Goal: Transaction & Acquisition: Purchase product/service

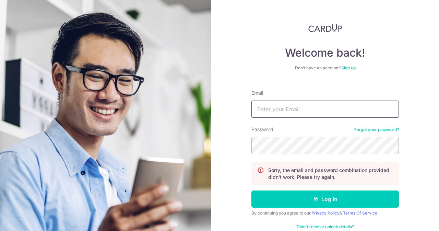
click at [296, 117] on input "Email" at bounding box center [326, 109] width 148 height 17
type input "[EMAIL_ADDRESS][DOMAIN_NAME]"
click at [285, 157] on form "Email contact@elijahpies.com.sg Password Forgot your password? Sorry, the email…" at bounding box center [326, 160] width 148 height 153
click at [252, 190] on button "Log in" at bounding box center [326, 198] width 148 height 17
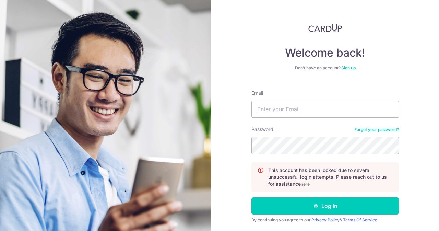
click at [288, 99] on div "Email" at bounding box center [326, 104] width 148 height 28
click at [287, 106] on input "Email" at bounding box center [326, 109] width 148 height 17
paste input "[EMAIL_ADDRESS][DOMAIN_NAME]"
type input "[EMAIL_ADDRESS][DOMAIN_NAME]"
click at [252, 197] on button "Log in" at bounding box center [326, 205] width 148 height 17
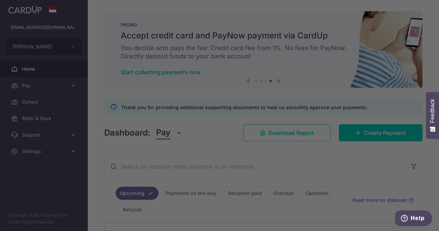
scroll to position [135, 0]
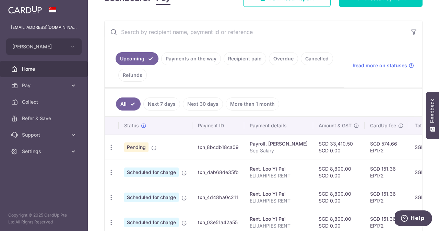
click at [51, 62] on link "Home" at bounding box center [44, 69] width 88 height 16
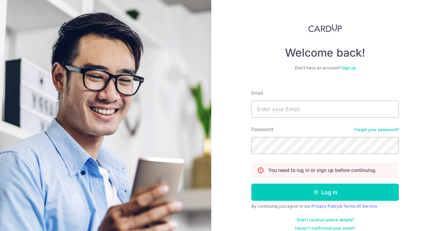
click at [318, 96] on div "Email" at bounding box center [326, 104] width 148 height 28
click at [312, 110] on input "Email" at bounding box center [326, 109] width 148 height 17
paste input "contact@elijahpies.com.sg"
type input "contact@elijahpies.com.sg"
click at [293, 156] on form "Email contact@elijahpies.com.sg Password Forgot your password? You need to log …" at bounding box center [326, 157] width 148 height 147
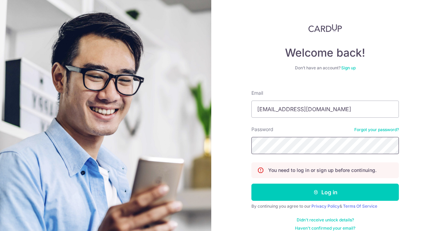
click at [252, 184] on button "Log in" at bounding box center [326, 192] width 148 height 17
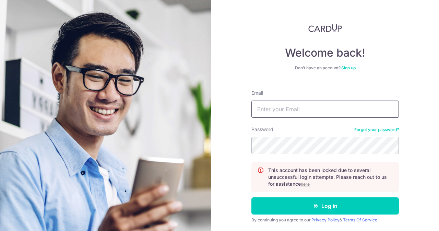
click at [304, 102] on input "Email" at bounding box center [326, 109] width 148 height 17
paste input "[EMAIL_ADDRESS][DOMAIN_NAME]"
type input "[EMAIL_ADDRESS][DOMAIN_NAME]"
click at [301, 184] on u "here" at bounding box center [305, 184] width 9 height 5
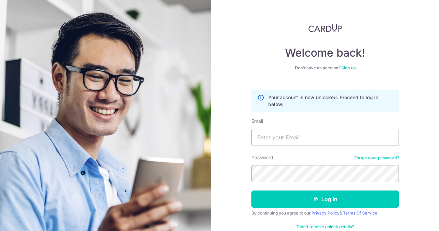
click at [304, 128] on div "Email" at bounding box center [326, 132] width 148 height 28
click at [301, 140] on input "Email" at bounding box center [326, 137] width 148 height 17
paste input "[EMAIL_ADDRESS][DOMAIN_NAME]"
type input "[EMAIL_ADDRESS][DOMAIN_NAME]"
click at [252, 190] on button "Log in" at bounding box center [326, 198] width 148 height 17
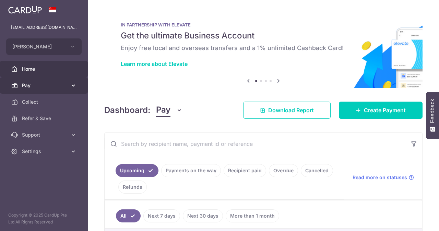
click at [44, 88] on span "Pay" at bounding box center [44, 85] width 45 height 7
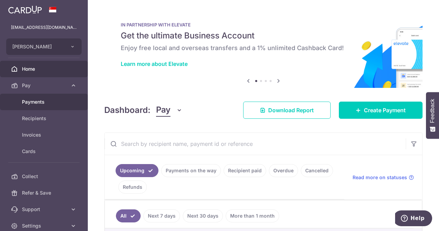
click at [47, 102] on span "Payments" at bounding box center [44, 101] width 45 height 7
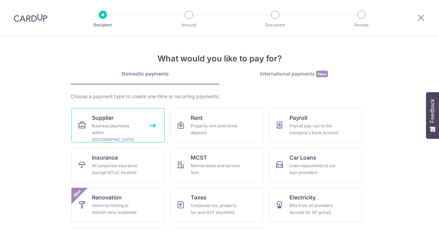
click at [132, 130] on div "Business payments within [GEOGRAPHIC_DATA]" at bounding box center [116, 132] width 49 height 21
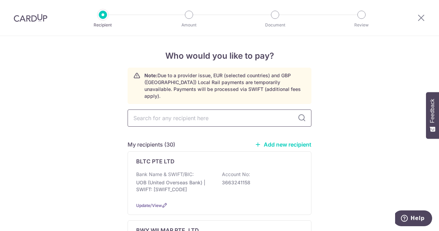
click at [184, 113] on input "text" at bounding box center [220, 117] width 184 height 17
type input "agri"
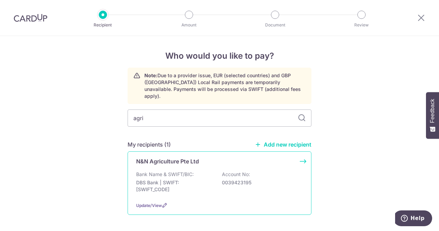
click at [173, 157] on p "N&N Agriculture Pte Ltd" at bounding box center [167, 161] width 63 height 8
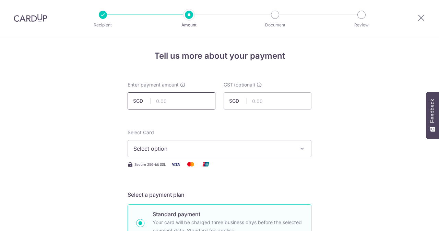
click at [175, 103] on input "text" at bounding box center [172, 100] width 88 height 17
type input "140.00"
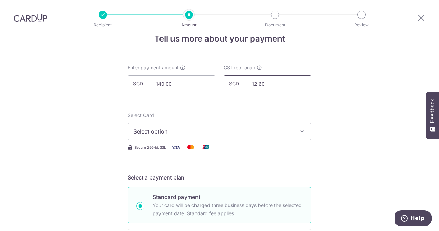
type input "12.60"
click at [155, 137] on button "Select option" at bounding box center [220, 131] width 184 height 17
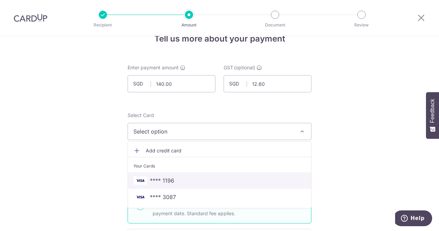
click at [155, 177] on span "**** 1196" at bounding box center [162, 180] width 24 height 8
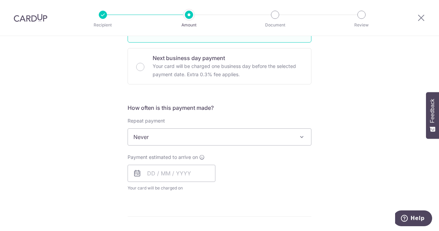
scroll to position [260, 0]
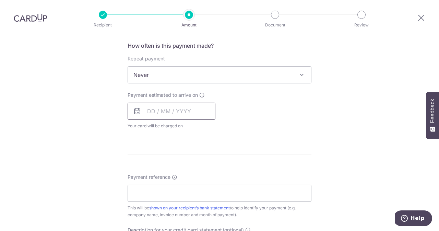
click at [193, 113] on input "text" at bounding box center [172, 111] width 88 height 17
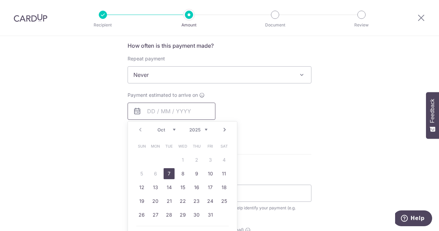
scroll to position [301, 0]
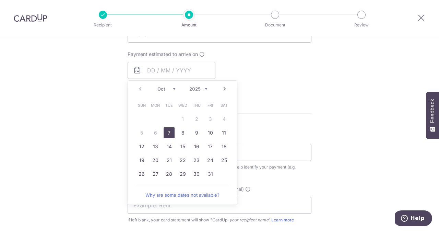
click at [167, 130] on link "7" at bounding box center [169, 132] width 11 height 11
type input "07/10/2025"
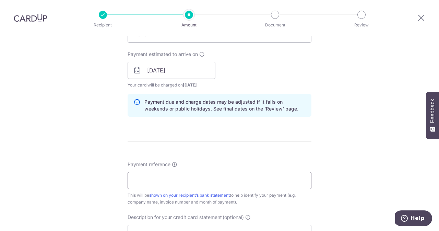
click at [164, 175] on input "Payment reference" at bounding box center [220, 180] width 184 height 17
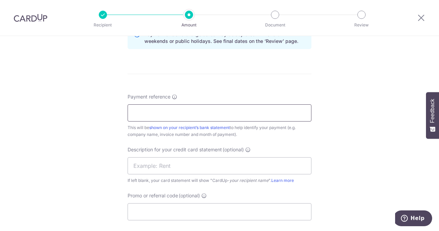
scroll to position [369, 0]
drag, startPoint x: 189, startPoint y: 113, endPoint x: 163, endPoint y: 113, distance: 25.4
click at [163, 113] on input "ELIJAHPIES 249011" at bounding box center [220, 112] width 184 height 17
type input "ELIJAHPIES 249011"
click at [166, 161] on input "text" at bounding box center [220, 165] width 184 height 17
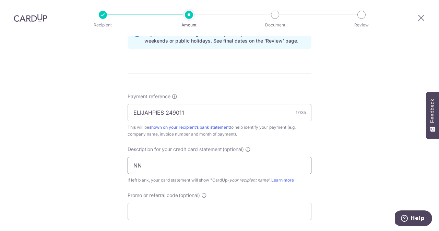
paste input "249011"
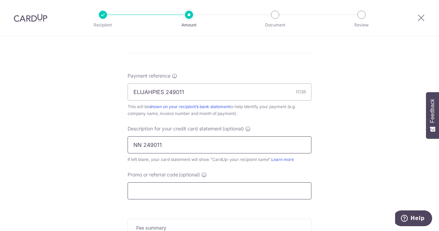
type input "NN 249011"
click at [151, 182] on input "Promo or referral code (optional)" at bounding box center [220, 190] width 184 height 17
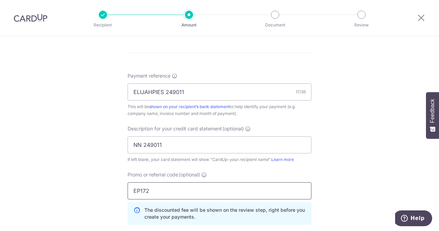
scroll to position [493, 0]
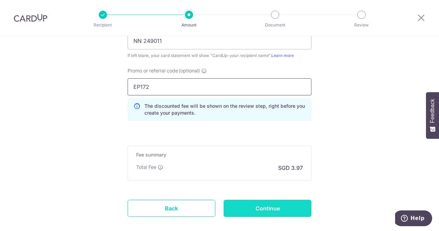
type input "EP172"
click at [285, 207] on input "Continue" at bounding box center [268, 208] width 88 height 17
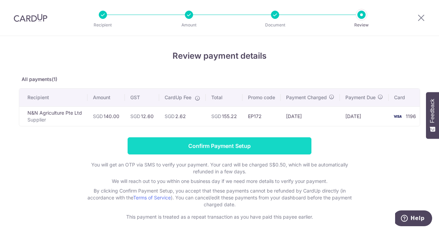
click at [234, 141] on input "Confirm Payment Setup" at bounding box center [220, 145] width 184 height 17
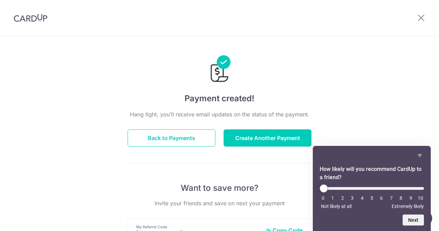
click at [234, 141] on button "Create Another Payment" at bounding box center [268, 137] width 88 height 17
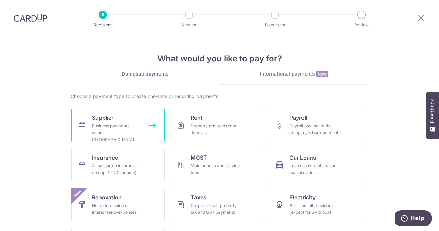
click at [122, 125] on div "Business payments within Singapore" at bounding box center [116, 132] width 49 height 21
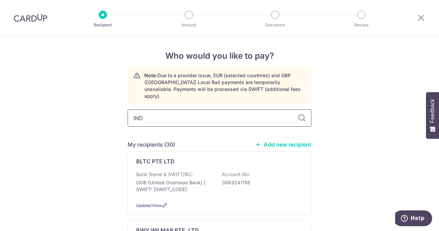
type input "INDO"
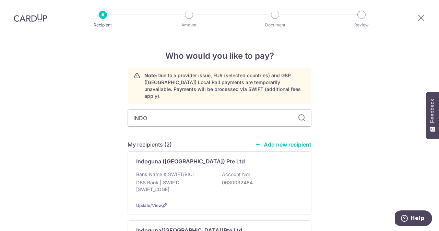
click at [176, 171] on p "Bank Name & SWIFT/BIC:" at bounding box center [165, 174] width 58 height 7
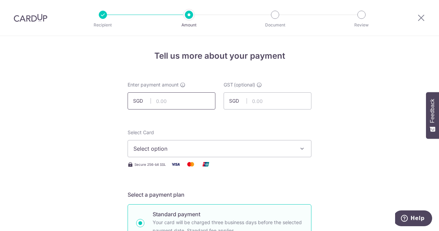
click at [193, 106] on input "text" at bounding box center [172, 100] width 88 height 17
type input "244.80"
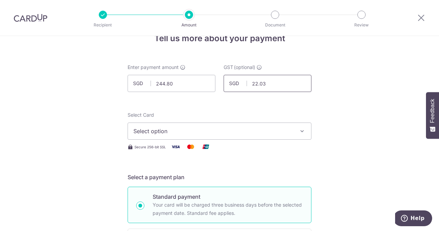
type input "22.03"
click at [172, 119] on div "Select Card Select option Add credit card Your Cards **** 1196 **** 3087" at bounding box center [220, 126] width 184 height 28
click at [167, 126] on button "Select option" at bounding box center [220, 130] width 184 height 17
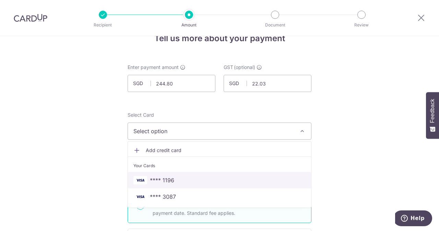
click at [156, 176] on span "**** 1196" at bounding box center [162, 180] width 24 height 8
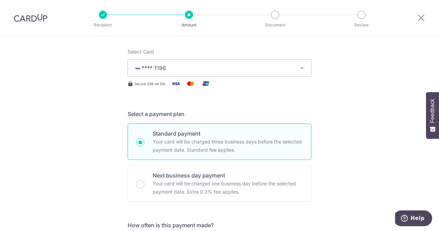
scroll to position [168, 0]
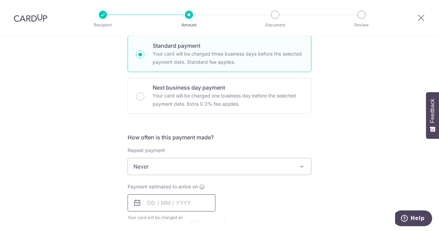
click at [168, 202] on input "text" at bounding box center [172, 202] width 88 height 17
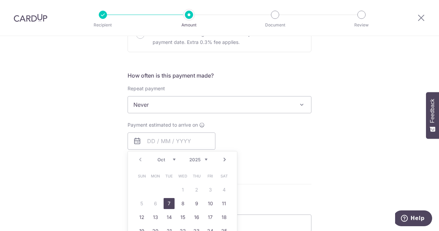
click at [169, 204] on link "7" at bounding box center [169, 203] width 11 height 11
type input "07/10/2025"
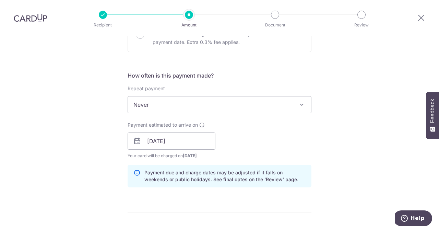
scroll to position [325, 0]
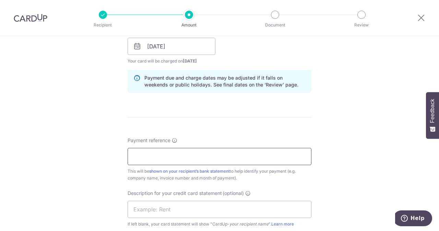
click at [176, 151] on input "Payment reference" at bounding box center [220, 156] width 184 height 17
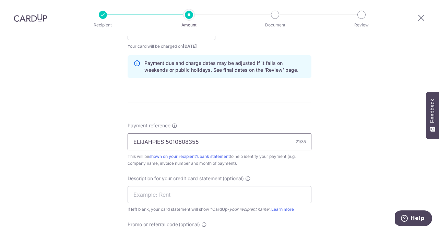
drag, startPoint x: 205, startPoint y: 139, endPoint x: 165, endPoint y: 140, distance: 40.5
click at [165, 140] on input "ELIJAHPIES 5010608355" at bounding box center [220, 141] width 184 height 17
type input "ELIJAHPIES 5010608355"
click at [152, 193] on input "text" at bounding box center [220, 194] width 184 height 17
paste input "5010608355"
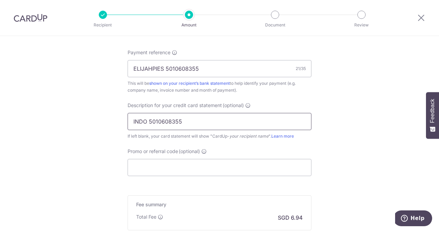
scroll to position [413, 0]
type input "INDO 5010608355"
click at [185, 168] on input "Promo or referral code (optional)" at bounding box center [220, 167] width 184 height 17
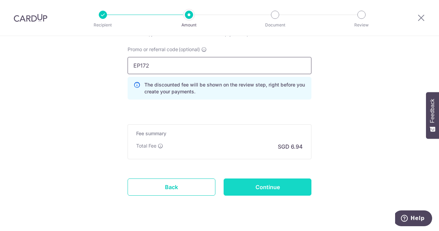
scroll to position [515, 0]
type input "EP172"
click at [264, 186] on input "Continue" at bounding box center [268, 186] width 88 height 17
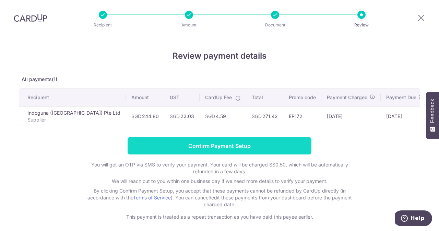
click at [224, 150] on input "Confirm Payment Setup" at bounding box center [220, 145] width 184 height 17
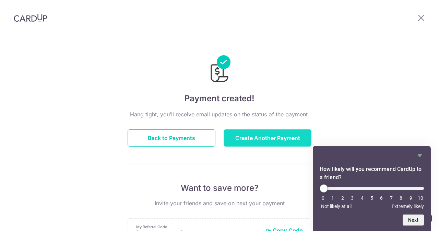
click at [253, 139] on button "Create Another Payment" at bounding box center [268, 137] width 88 height 17
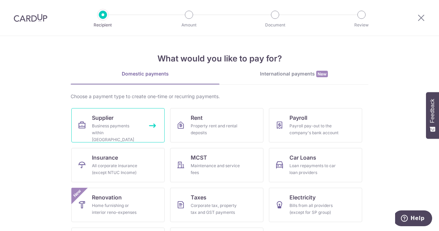
click at [123, 120] on link "Supplier Business payments within [GEOGRAPHIC_DATA]" at bounding box center [117, 125] width 93 height 34
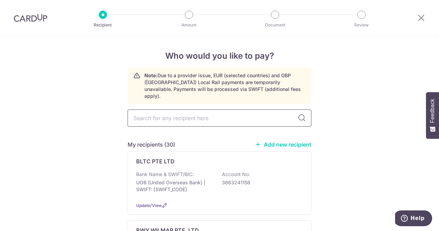
click at [185, 113] on input "text" at bounding box center [220, 117] width 184 height 17
type input "EUR"
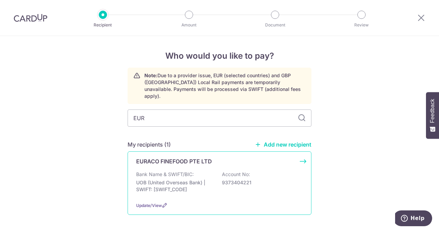
click at [189, 161] on div "EURACO FINEFOOD PTE LTD Bank Name & SWIFT/BIC: UOB (United Overseas Bank) | SWI…" at bounding box center [220, 182] width 184 height 63
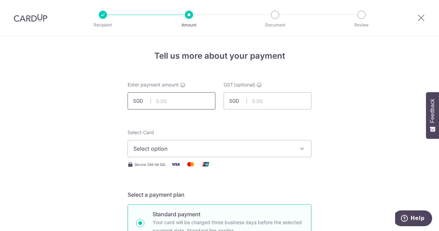
click at [172, 97] on input "text" at bounding box center [172, 100] width 88 height 17
type input "585.00"
click at [283, 100] on input "text" at bounding box center [268, 100] width 88 height 17
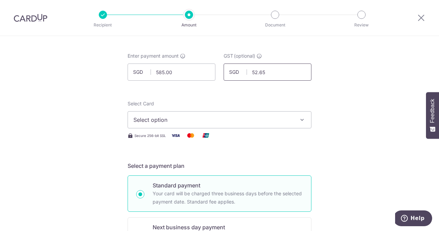
type input "52.65"
click at [268, 106] on div "Select Card Select option Add credit card Your Cards **** 1196 **** 3087" at bounding box center [220, 114] width 184 height 28
click at [250, 117] on span "Select option" at bounding box center [213, 120] width 160 height 8
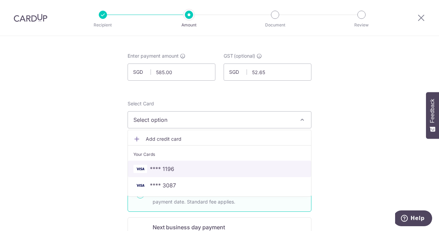
click at [156, 165] on span "**** 1196" at bounding box center [162, 169] width 24 height 8
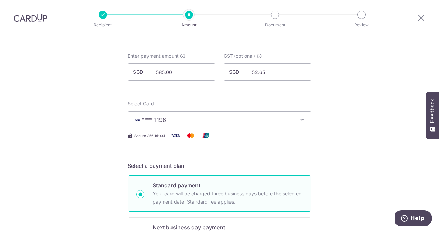
scroll to position [180, 0]
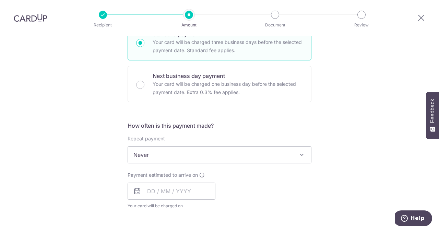
click at [195, 178] on div "Payment estimated to arrive on Your card will be charged on for the first payme…" at bounding box center [172, 191] width 88 height 38
click at [182, 193] on input "text" at bounding box center [172, 191] width 88 height 17
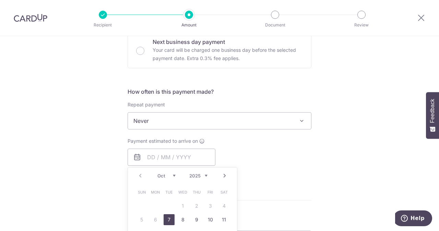
click at [165, 217] on link "7" at bounding box center [169, 219] width 11 height 11
type input "07/10/2025"
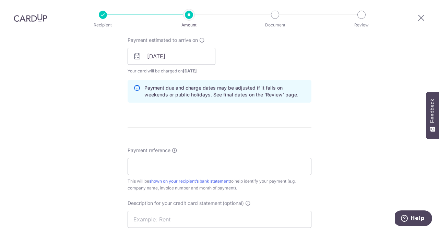
scroll to position [315, 0]
click at [208, 168] on input "Payment reference" at bounding box center [220, 165] width 184 height 17
drag, startPoint x: 194, startPoint y: 166, endPoint x: 161, endPoint y: 164, distance: 33.3
click at [161, 164] on input "ELIJAHPIES 25090993" at bounding box center [220, 165] width 184 height 17
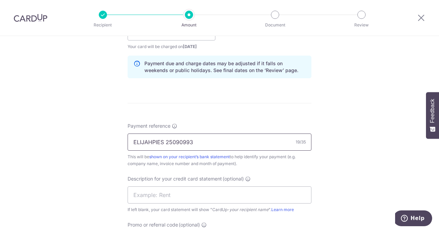
scroll to position [340, 0]
type input "ELIJAHPIES 25090993"
click at [175, 193] on input "text" at bounding box center [220, 194] width 184 height 17
paste input "2509099"
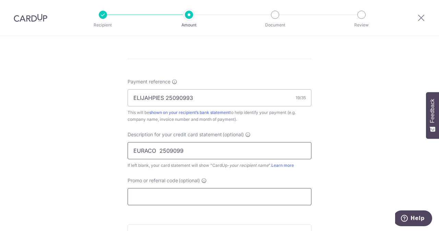
type input "EURACO 2509099"
click at [166, 201] on input "Promo or referral code (optional)" at bounding box center [220, 196] width 184 height 17
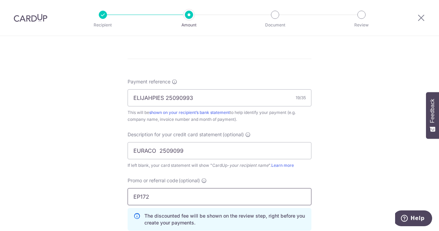
scroll to position [511, 0]
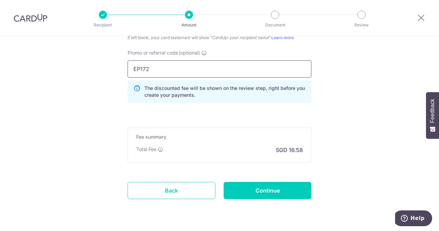
type input "EP172"
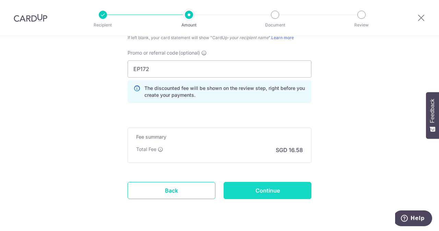
click at [281, 190] on input "Continue" at bounding box center [268, 190] width 88 height 17
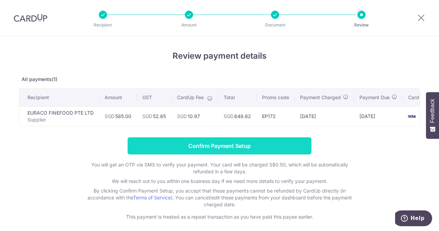
click at [227, 149] on input "Confirm Payment Setup" at bounding box center [220, 145] width 184 height 17
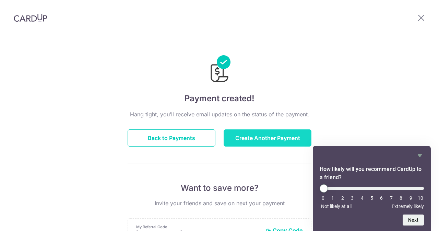
click at [240, 131] on button "Create Another Payment" at bounding box center [268, 137] width 88 height 17
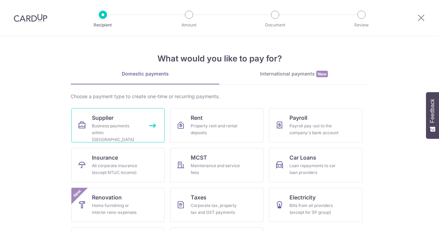
click at [124, 125] on div "Business payments within [GEOGRAPHIC_DATA]" at bounding box center [116, 132] width 49 height 21
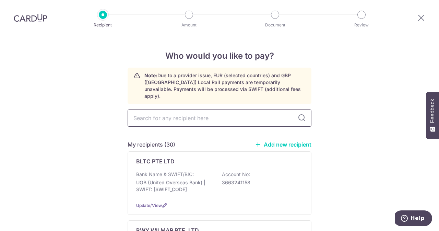
click at [174, 117] on input "text" at bounding box center [220, 117] width 184 height 17
type input "INDO"
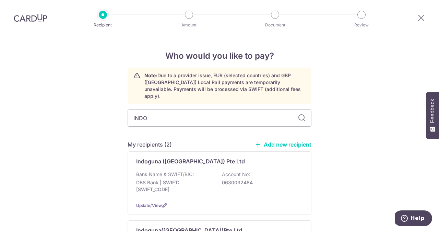
click at [183, 158] on div "Indoguna ([GEOGRAPHIC_DATA]) Pte Ltd Bank Name & SWIFT/BIC: DBS Bank | SWIFT: […" at bounding box center [220, 182] width 184 height 63
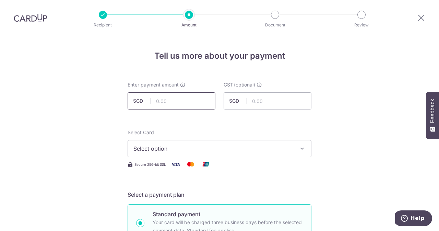
click at [176, 95] on input "text" at bounding box center [172, 100] width 88 height 17
type input "964.40"
click at [269, 101] on input "text" at bounding box center [268, 100] width 88 height 17
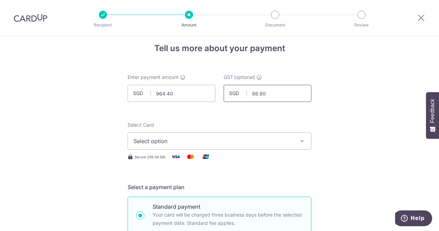
type input "86.80"
click at [204, 146] on button "Select option" at bounding box center [220, 140] width 184 height 17
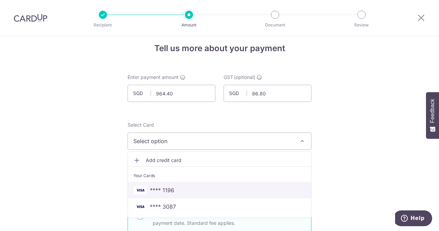
click at [163, 190] on span "**** 1196" at bounding box center [162, 190] width 24 height 8
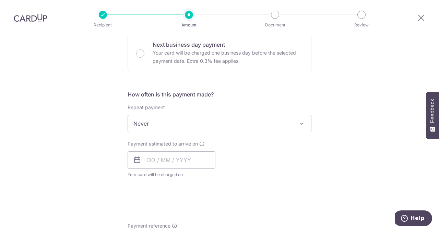
scroll to position [212, 0]
click at [164, 161] on input "text" at bounding box center [172, 158] width 88 height 17
click at [169, 219] on link "7" at bounding box center [169, 221] width 11 height 11
type input "07/10/2025"
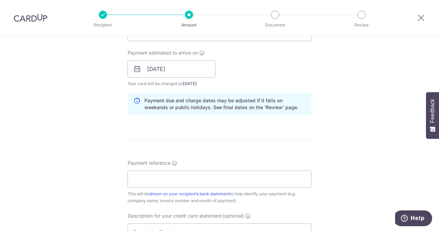
scroll to position [303, 0]
click at [186, 183] on input "Payment reference" at bounding box center [220, 178] width 184 height 17
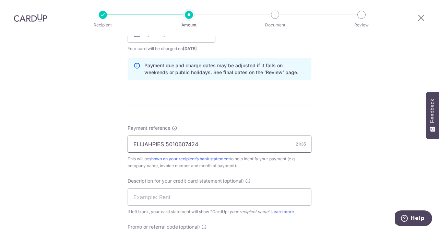
drag, startPoint x: 204, startPoint y: 147, endPoint x: 164, endPoint y: 145, distance: 39.5
click at [164, 145] on input "ELIJAHPIES 5010607424" at bounding box center [220, 144] width 184 height 17
type input "ELIJAHPIES 5010607424"
click at [161, 203] on input "text" at bounding box center [220, 196] width 184 height 17
type input "D"
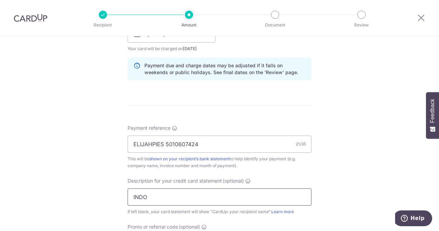
paste input "5010607424"
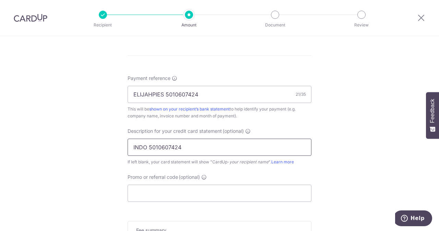
scroll to position [388, 0]
type input "INDO 5010607424"
click at [172, 195] on input "Promo or referral code (optional)" at bounding box center [220, 192] width 184 height 17
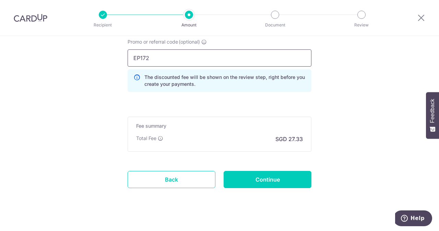
scroll to position [524, 0]
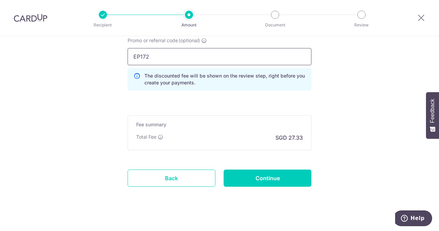
type input "EP172"
click at [252, 184] on input "Continue" at bounding box center [268, 178] width 88 height 17
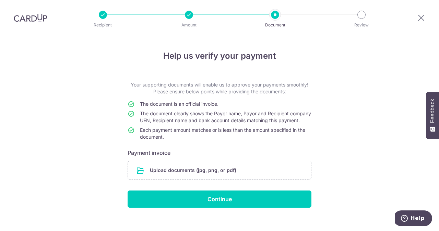
click at [345, 128] on div "Help us verify your payment Your supporting documents will enable us to approve…" at bounding box center [219, 138] width 439 height 204
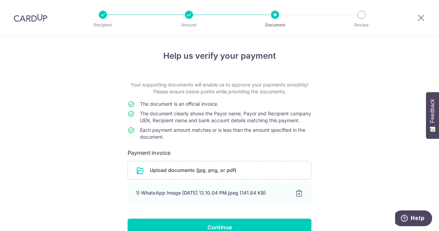
scroll to position [43, 0]
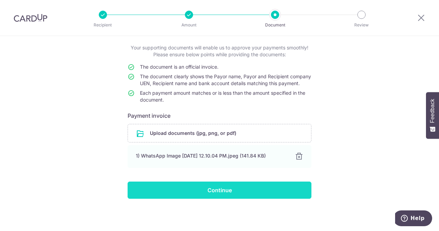
click at [238, 195] on input "Continue" at bounding box center [220, 190] width 184 height 17
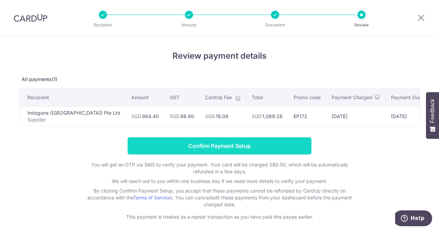
click at [218, 154] on input "Confirm Payment Setup" at bounding box center [220, 145] width 184 height 17
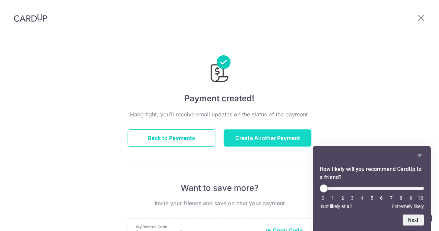
click at [247, 144] on button "Create Another Payment" at bounding box center [268, 137] width 88 height 17
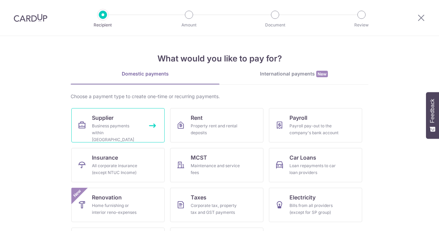
click at [124, 124] on div "Business payments within [GEOGRAPHIC_DATA]" at bounding box center [116, 132] width 49 height 21
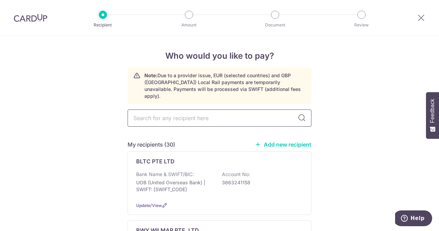
drag, startPoint x: 161, startPoint y: 103, endPoint x: 153, endPoint y: 115, distance: 14.2
click at [153, 115] on input "text" at bounding box center [220, 117] width 184 height 17
type input "UNIT"
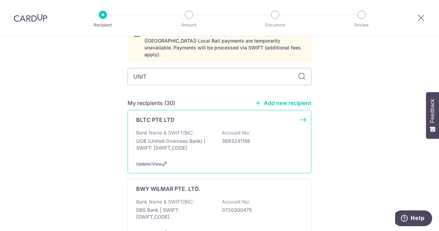
scroll to position [19, 0]
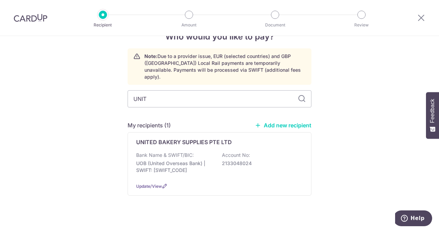
click at [207, 138] on p "UNITED BAKERY SUPPLIES PTE LTD" at bounding box center [184, 142] width 96 height 8
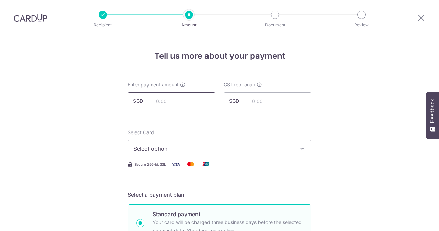
click at [171, 105] on input "text" at bounding box center [172, 100] width 88 height 17
type input "581.20"
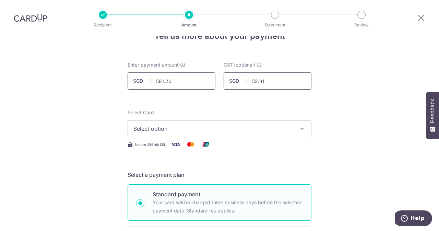
scroll to position [20, 0]
type input "52.31"
click at [161, 136] on button "Select option" at bounding box center [220, 128] width 184 height 17
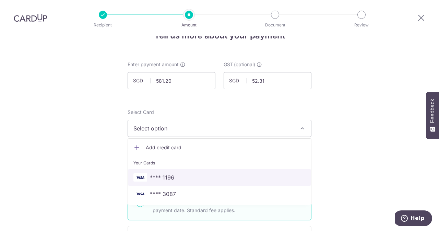
click at [163, 177] on span "**** 1196" at bounding box center [162, 177] width 24 height 8
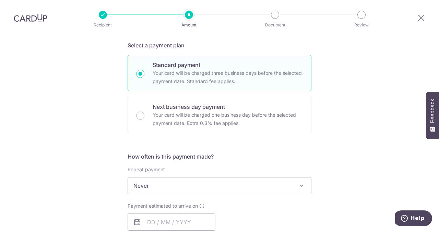
scroll to position [241, 0]
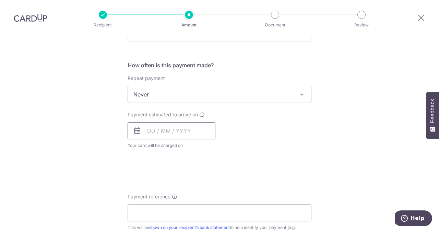
click at [175, 135] on input "text" at bounding box center [172, 130] width 88 height 17
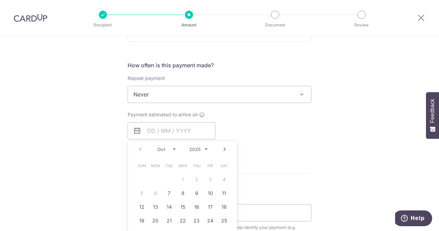
click at [164, 193] on link "7" at bounding box center [169, 193] width 11 height 11
type input "07/10/2025"
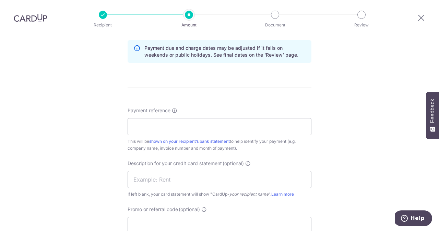
scroll to position [355, 0]
click at [221, 139] on link "shown on your recipient’s bank statement" at bounding box center [189, 140] width 81 height 5
click at [180, 125] on input "Payment reference" at bounding box center [220, 125] width 184 height 17
drag, startPoint x: 180, startPoint y: 125, endPoint x: 172, endPoint y: 125, distance: 8.2
click at [172, 125] on input "ELIJAHPIES 262218" at bounding box center [220, 125] width 184 height 17
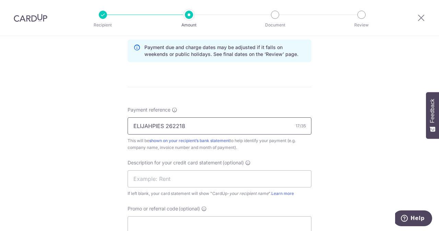
click at [186, 126] on input "ELIJAHPIES 262218" at bounding box center [220, 125] width 184 height 17
drag, startPoint x: 185, startPoint y: 126, endPoint x: 164, endPoint y: 127, distance: 20.6
click at [164, 127] on input "ELIJAHPIES 262218" at bounding box center [220, 125] width 184 height 17
type input "ELIJAHPIES 262218"
click at [160, 177] on input "text" at bounding box center [220, 178] width 184 height 17
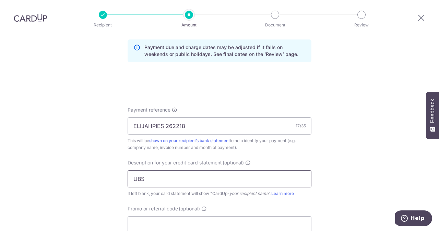
paste input "262218"
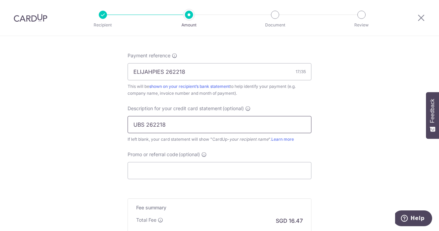
scroll to position [410, 0]
type input "UBS 262218"
click at [155, 171] on input "Promo or referral code (optional)" at bounding box center [220, 169] width 184 height 17
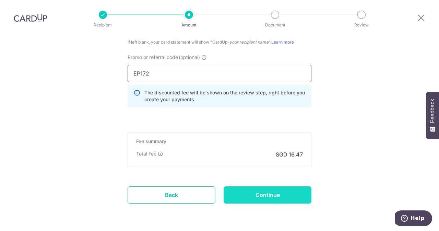
scroll to position [507, 0]
type input "EP172"
click at [240, 196] on input "Continue" at bounding box center [268, 194] width 88 height 17
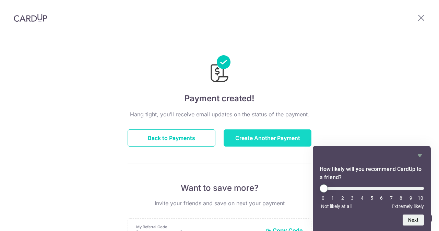
click at [260, 135] on button "Create Another Payment" at bounding box center [268, 137] width 88 height 17
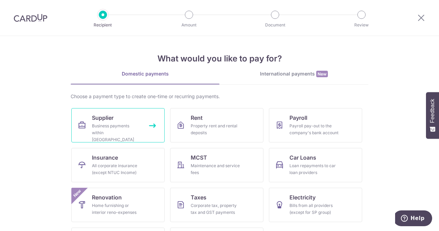
click at [121, 121] on link "Supplier Business payments within [GEOGRAPHIC_DATA]" at bounding box center [117, 125] width 93 height 34
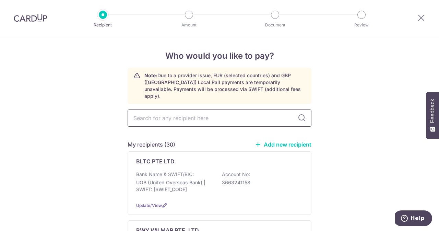
click at [168, 109] on input "text" at bounding box center [220, 117] width 184 height 17
type input "NN"
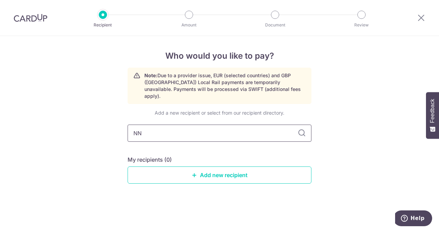
type input "N"
type input "AGRI"
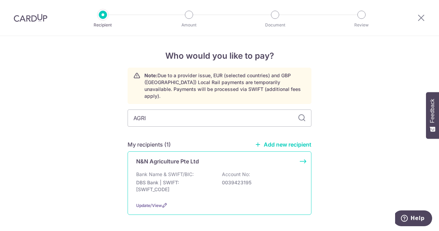
click at [187, 158] on div "N&N Agriculture Pte Ltd Bank Name & SWIFT/BIC: DBS Bank | SWIFT: DBSSSGSGXXX Ac…" at bounding box center [220, 182] width 184 height 63
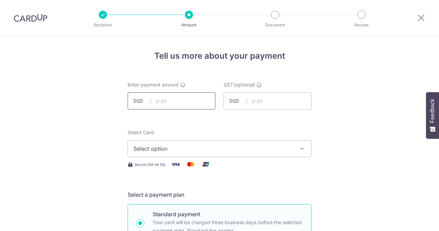
click at [175, 103] on input "text" at bounding box center [172, 100] width 88 height 17
type input "160.00"
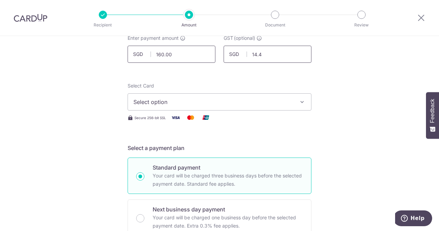
scroll to position [47, 0]
type input "14.40"
click at [168, 107] on button "Select option" at bounding box center [220, 101] width 184 height 17
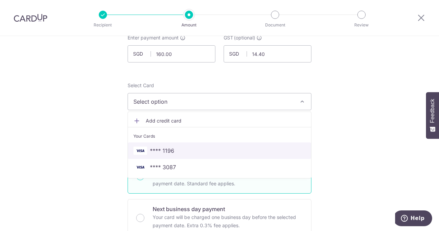
click at [157, 152] on span "**** 1196" at bounding box center [162, 151] width 24 height 8
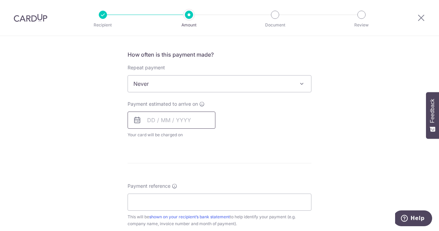
click at [174, 122] on input "text" at bounding box center [172, 120] width 88 height 17
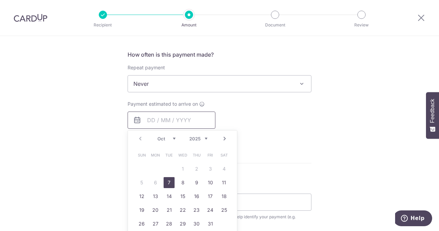
scroll to position [279, 0]
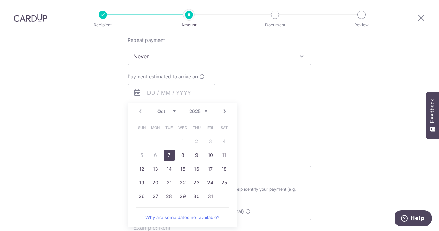
click at [165, 151] on link "7" at bounding box center [169, 155] width 11 height 11
type input "07/10/2025"
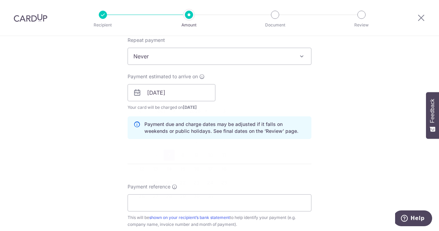
scroll to position [333, 0]
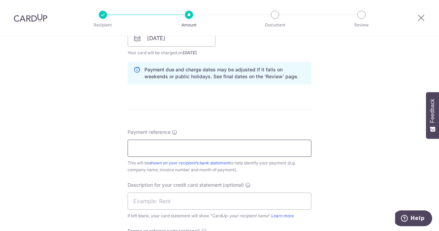
click at [209, 145] on input "Payment reference" at bounding box center [220, 148] width 184 height 17
click at [209, 145] on input "ELIJAHPIES 246783" at bounding box center [220, 148] width 184 height 17
drag, startPoint x: 209, startPoint y: 145, endPoint x: 172, endPoint y: 145, distance: 36.7
click at [172, 145] on input "ELIJAHPIES 246783" at bounding box center [220, 148] width 184 height 17
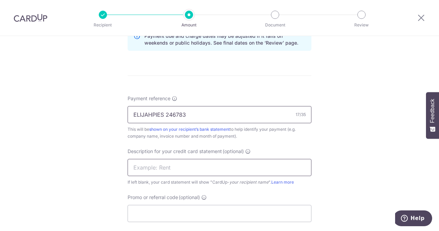
type input "ELIJAHPIES 246783"
click at [196, 170] on input "text" at bounding box center [220, 167] width 184 height 17
type input "A"
paste input "246783"
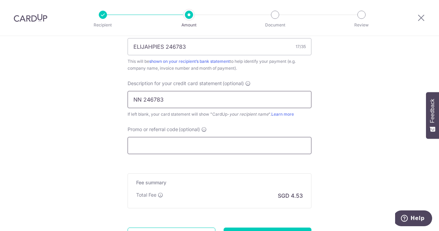
type input "NN 246783"
click at [152, 138] on input "Promo or referral code (optional)" at bounding box center [220, 145] width 184 height 17
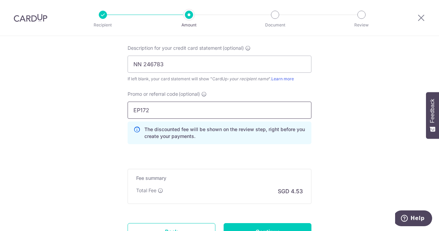
scroll to position [470, 0]
type input "EP172"
click at [271, 225] on input "Continue" at bounding box center [268, 231] width 88 height 17
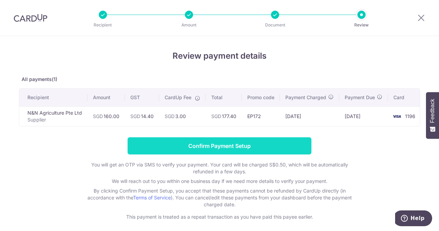
click at [224, 145] on input "Confirm Payment Setup" at bounding box center [220, 145] width 184 height 17
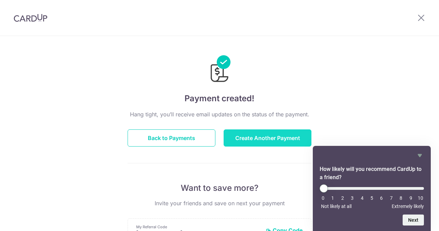
click at [261, 132] on button "Create Another Payment" at bounding box center [268, 137] width 88 height 17
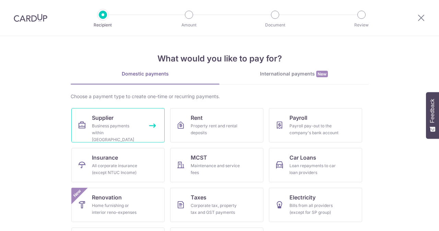
click at [130, 127] on div "Business payments within Singapore" at bounding box center [116, 132] width 49 height 21
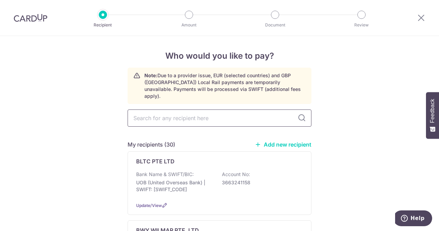
click at [187, 113] on input "text" at bounding box center [220, 117] width 184 height 17
type input "UNI"
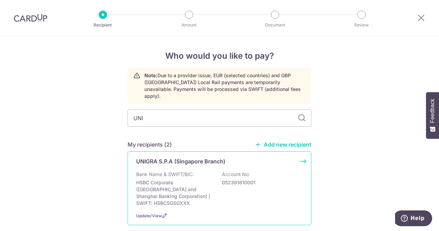
click at [180, 157] on p "UNIGRA S.P.A (Singapore Branch)" at bounding box center [180, 161] width 89 height 8
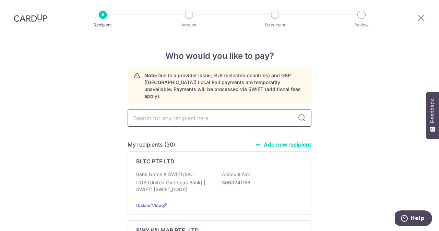
click at [166, 113] on input "text" at bounding box center [220, 117] width 184 height 17
type input "UNITED"
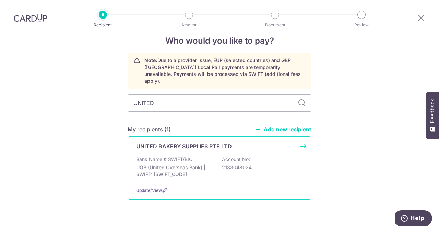
click at [177, 156] on p "Bank Name & SWIFT/BIC:" at bounding box center [165, 159] width 58 height 7
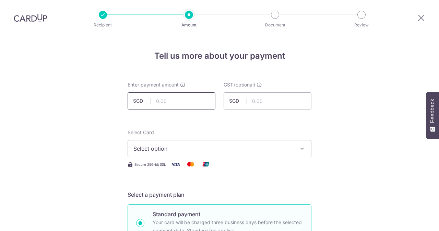
drag, startPoint x: 0, startPoint y: 0, endPoint x: 167, endPoint y: 104, distance: 197.1
click at [167, 104] on input "text" at bounding box center [172, 100] width 88 height 17
type input "680.20"
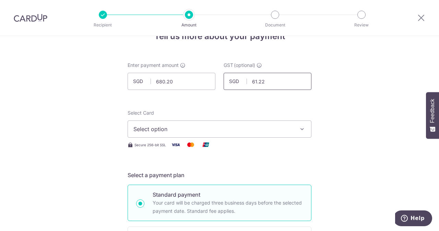
scroll to position [20, 0]
type input "61.22"
click at [166, 131] on span "Select option" at bounding box center [213, 129] width 160 height 8
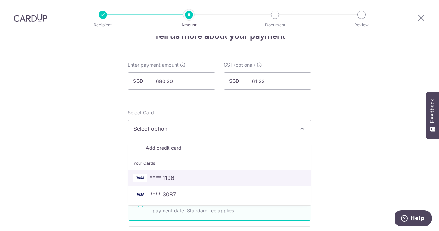
click at [168, 177] on span "**** 1196" at bounding box center [162, 178] width 24 height 8
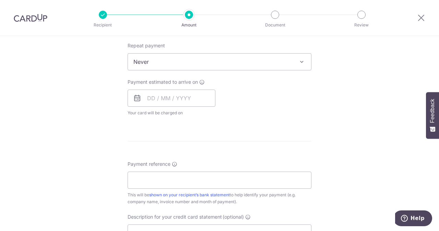
scroll to position [274, 0]
click at [166, 101] on input "text" at bounding box center [172, 97] width 88 height 17
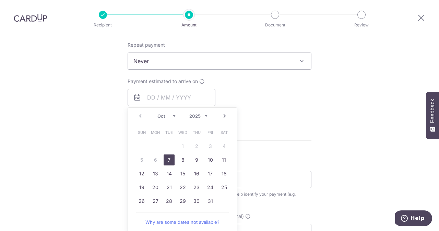
click at [171, 161] on link "7" at bounding box center [169, 159] width 11 height 11
type input "[DATE]"
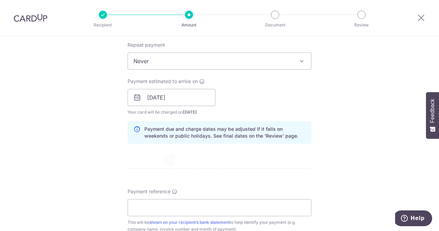
scroll to position [335, 0]
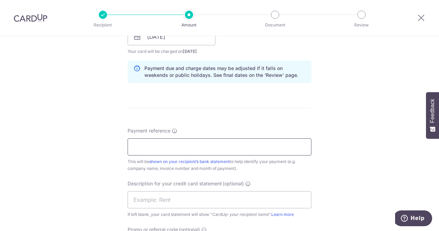
click at [215, 143] on input "Payment reference" at bounding box center [220, 146] width 184 height 17
drag, startPoint x: 215, startPoint y: 143, endPoint x: 164, endPoint y: 149, distance: 51.8
click at [164, 149] on input "ELIJAHPIES 262142" at bounding box center [220, 146] width 184 height 17
type input "ELIJAHPIES 262142"
click at [173, 208] on div "Description for your credit card statement (optional) If left blank, your card …" at bounding box center [220, 199] width 184 height 38
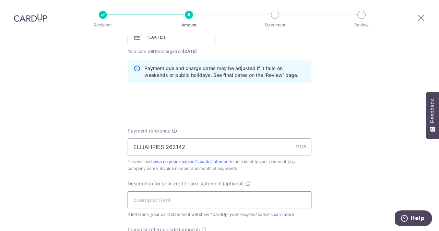
click at [159, 199] on input "text" at bounding box center [220, 199] width 184 height 17
paste input "262142"
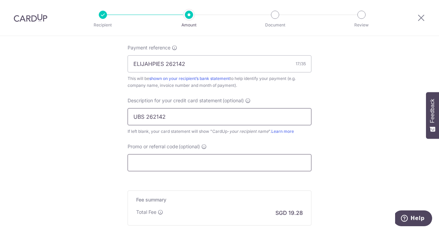
type input "UBS 262142"
click at [179, 166] on input "Promo or referral code (optional)" at bounding box center [220, 162] width 184 height 17
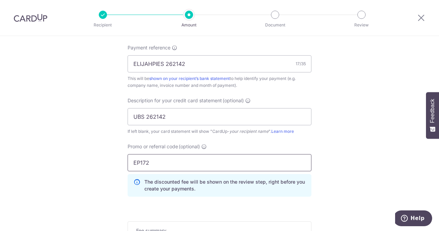
scroll to position [529, 0]
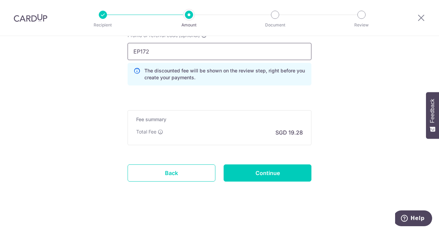
type input "EP172"
click at [267, 172] on input "Continue" at bounding box center [268, 172] width 88 height 17
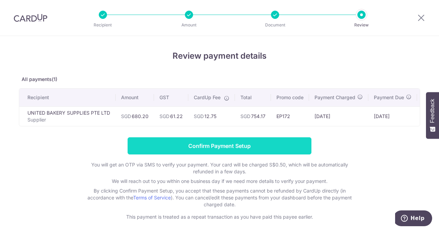
click at [240, 144] on input "Confirm Payment Setup" at bounding box center [220, 145] width 184 height 17
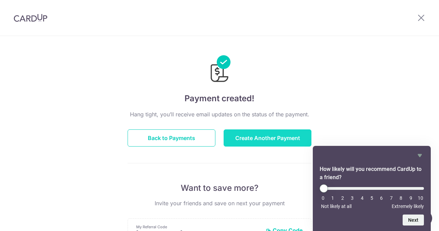
click at [260, 131] on button "Create Another Payment" at bounding box center [268, 137] width 88 height 17
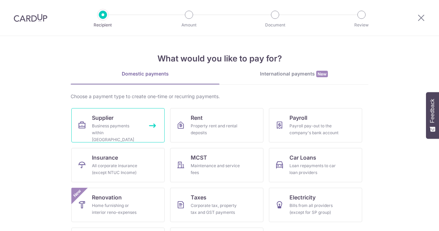
click at [125, 126] on div "Business payments within [GEOGRAPHIC_DATA]" at bounding box center [116, 132] width 49 height 21
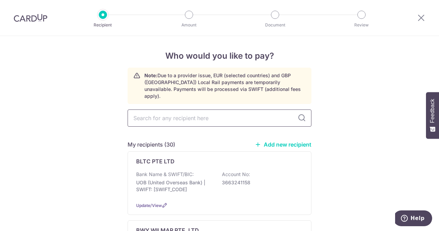
click at [188, 112] on input "text" at bounding box center [220, 117] width 184 height 17
type input "I"
type input "INDO"
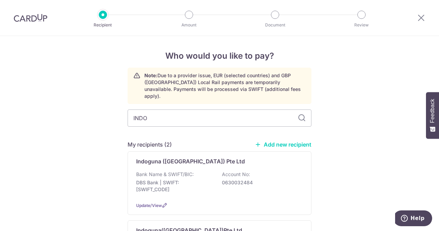
click at [198, 171] on div "Bank Name & SWIFT/BIC: DBS Bank | SWIFT: [SWIFT_CODE] Account No: 0630032484" at bounding box center [219, 183] width 167 height 25
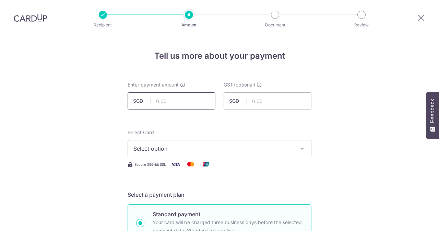
drag, startPoint x: 0, startPoint y: 0, endPoint x: 187, endPoint y: 99, distance: 212.0
click at [187, 99] on input "text" at bounding box center [172, 100] width 88 height 17
type input "244.80"
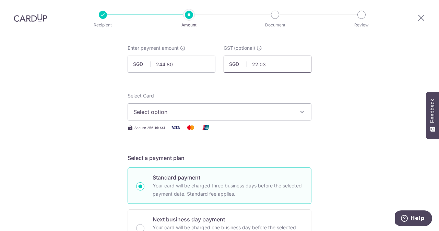
scroll to position [37, 0]
type input "22.03"
click at [171, 111] on span "Select option" at bounding box center [213, 111] width 160 height 8
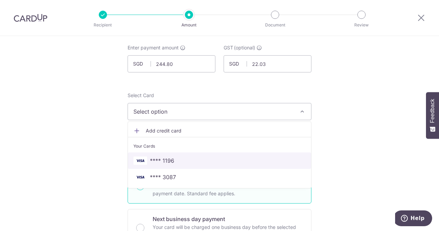
click at [157, 160] on span "**** 1196" at bounding box center [162, 160] width 24 height 8
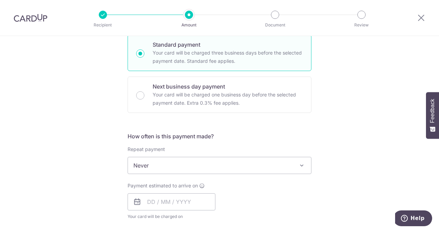
scroll to position [283, 0]
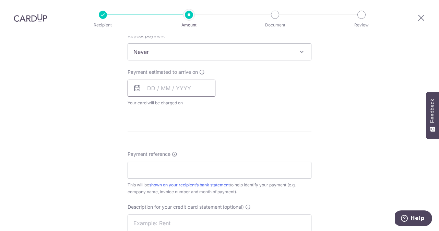
click at [167, 93] on input "text" at bounding box center [172, 88] width 88 height 17
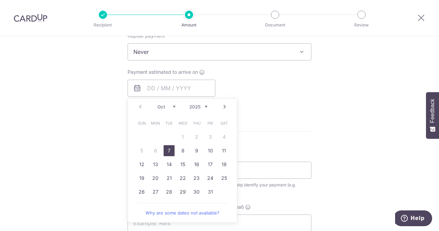
click at [169, 147] on link "7" at bounding box center [169, 150] width 11 height 11
type input "07/10/2025"
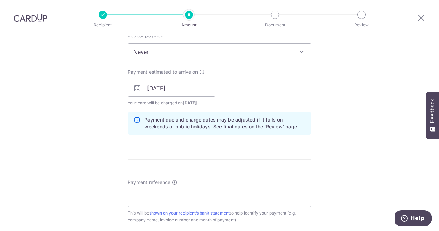
scroll to position [326, 0]
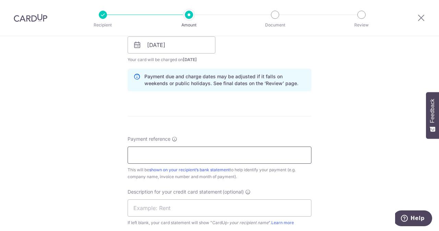
click at [223, 150] on input "Payment reference" at bounding box center [220, 155] width 184 height 17
drag, startPoint x: 223, startPoint y: 150, endPoint x: 164, endPoint y: 157, distance: 59.1
click at [164, 157] on input "ELIJAHPIES 5010606061" at bounding box center [220, 155] width 184 height 17
type input "ELIJAHPIES 5010606061"
click at [176, 203] on input "text" at bounding box center [220, 207] width 184 height 17
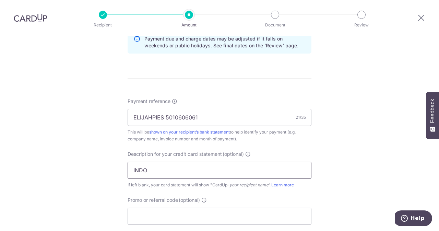
paste input "5010606061"
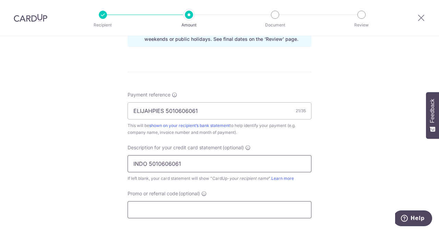
type input "INDO 5010606061"
click at [163, 206] on input "Promo or referral code (optional)" at bounding box center [220, 209] width 184 height 17
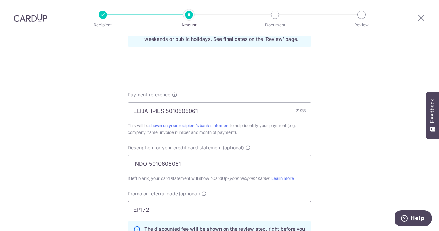
scroll to position [529, 0]
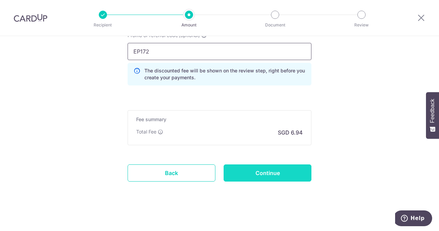
type input "EP172"
click at [265, 171] on input "Continue" at bounding box center [268, 172] width 88 height 17
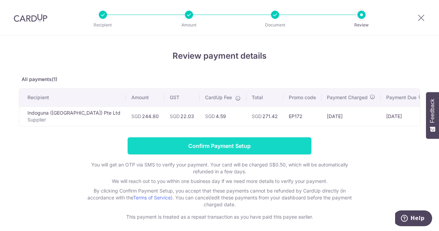
click at [224, 152] on input "Confirm Payment Setup" at bounding box center [220, 145] width 184 height 17
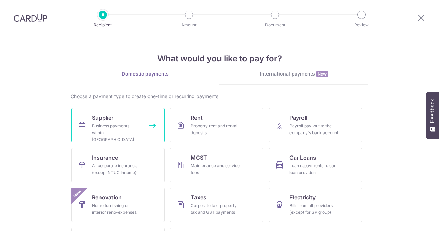
click at [116, 128] on div "Business payments within Singapore" at bounding box center [116, 132] width 49 height 21
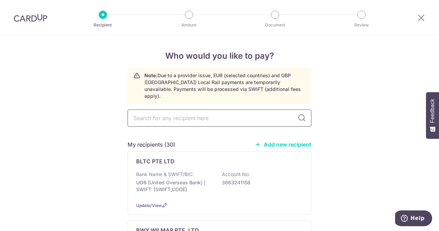
click at [174, 119] on input "text" at bounding box center [220, 117] width 184 height 17
type input "PAR"
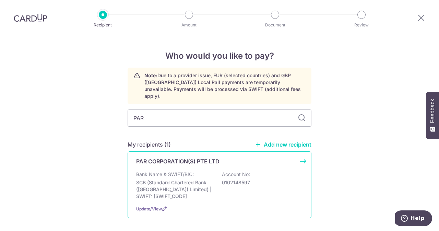
click at [173, 157] on p "PAR CORPORATION(S) PTE LTD" at bounding box center [177, 161] width 83 height 8
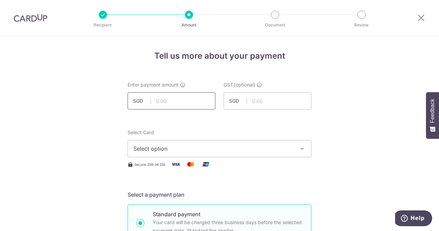
click at [182, 100] on input "text" at bounding box center [172, 100] width 88 height 17
type input "240.00"
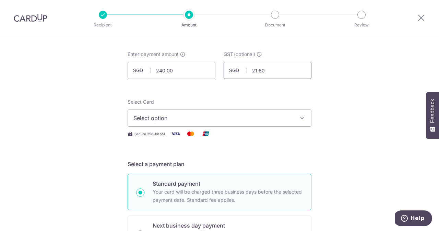
scroll to position [31, 0]
type input "21.60"
click at [161, 126] on div "Select Card Select option Add credit card Your Cards **** 1196 **** 3087 Secure…" at bounding box center [220, 117] width 184 height 39
click at [153, 123] on button "Select option" at bounding box center [220, 117] width 184 height 17
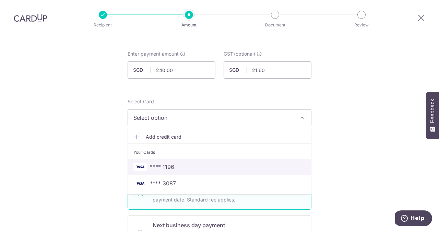
click at [157, 171] on link "**** 1196" at bounding box center [219, 167] width 183 height 16
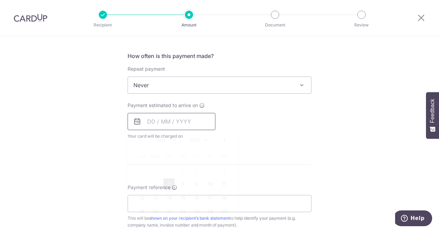
click at [175, 128] on input "text" at bounding box center [172, 121] width 88 height 17
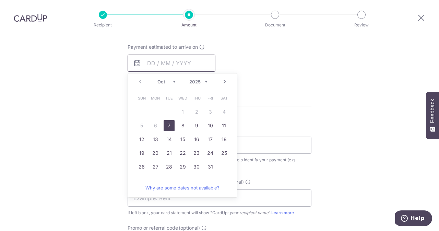
scroll to position [309, 0]
click at [170, 126] on link "7" at bounding box center [169, 124] width 11 height 11
type input "07/10/2025"
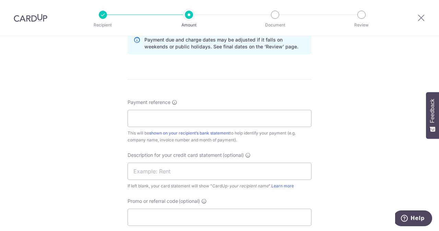
scroll to position [363, 0]
click at [173, 126] on div "Payment reference This will be shown on your recipient’s bank statement to help…" at bounding box center [220, 120] width 184 height 45
click at [159, 120] on input "Payment reference" at bounding box center [220, 117] width 184 height 17
drag, startPoint x: 194, startPoint y: 120, endPoint x: 164, endPoint y: 119, distance: 29.9
click at [164, 119] on input "ELIJAHPIES 2512804" at bounding box center [220, 117] width 184 height 17
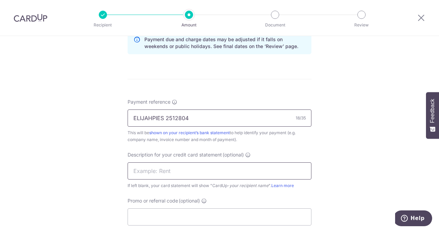
type input "ELIJAHPIES 2512804"
click at [159, 169] on input "text" at bounding box center [220, 170] width 184 height 17
paste input "2512804"
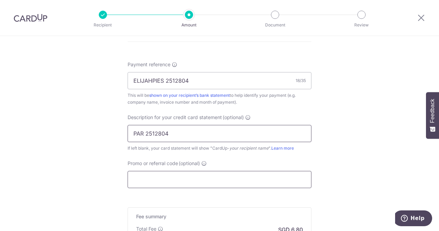
type input "PAR 2512804"
click at [159, 174] on input "Promo or referral code (optional)" at bounding box center [220, 179] width 184 height 17
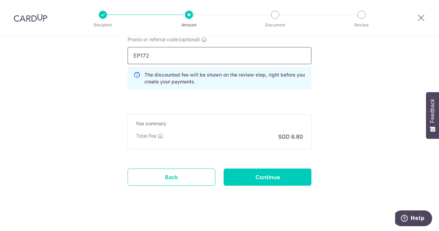
scroll to position [525, 0]
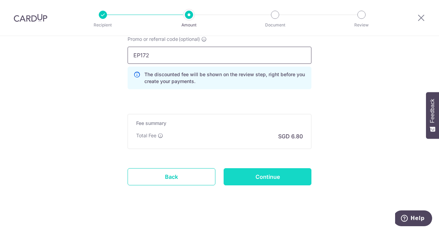
type input "EP172"
click at [283, 175] on input "Continue" at bounding box center [268, 176] width 88 height 17
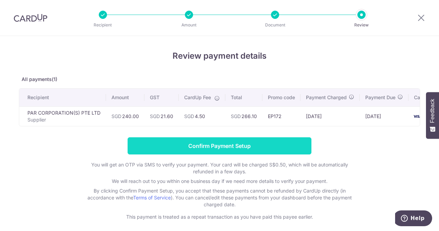
click at [231, 154] on input "Confirm Payment Setup" at bounding box center [220, 145] width 184 height 17
